Goal: Navigation & Orientation: Understand site structure

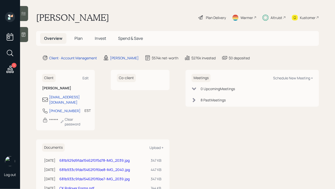
click at [129, 36] on span "Spend & Save" at bounding box center [130, 39] width 25 height 6
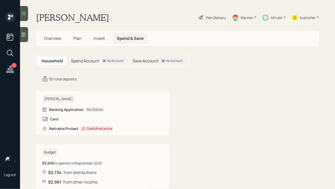
click at [88, 59] on h5 "Spend Account" at bounding box center [85, 61] width 28 height 5
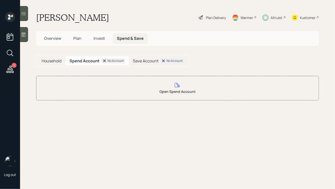
click at [100, 37] on span "Invest" at bounding box center [99, 39] width 11 height 6
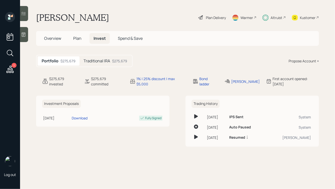
click at [272, 19] on div "Altruist" at bounding box center [277, 17] width 12 height 5
click at [73, 40] on span "Plan" at bounding box center [77, 39] width 8 height 6
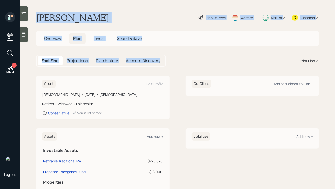
drag, startPoint x: 188, startPoint y: 62, endPoint x: 84, endPoint y: -14, distance: 128.9
click at [84, 0] on html "1 Log out [PERSON_NAME] Plan Delivery Warmer Altruist Kustomer Overview Plan In…" at bounding box center [167, 94] width 335 height 189
click at [92, 17] on h1 "[PERSON_NAME]" at bounding box center [72, 17] width 73 height 11
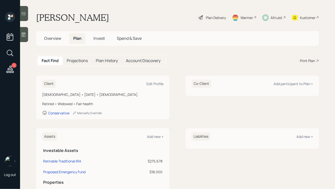
click at [98, 19] on h1 "[PERSON_NAME]" at bounding box center [72, 17] width 73 height 11
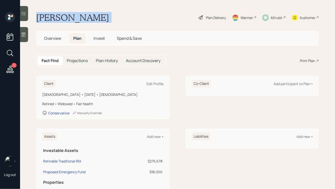
click at [98, 19] on h1 "[PERSON_NAME]" at bounding box center [72, 17] width 73 height 11
